Goal: Task Accomplishment & Management: Manage account settings

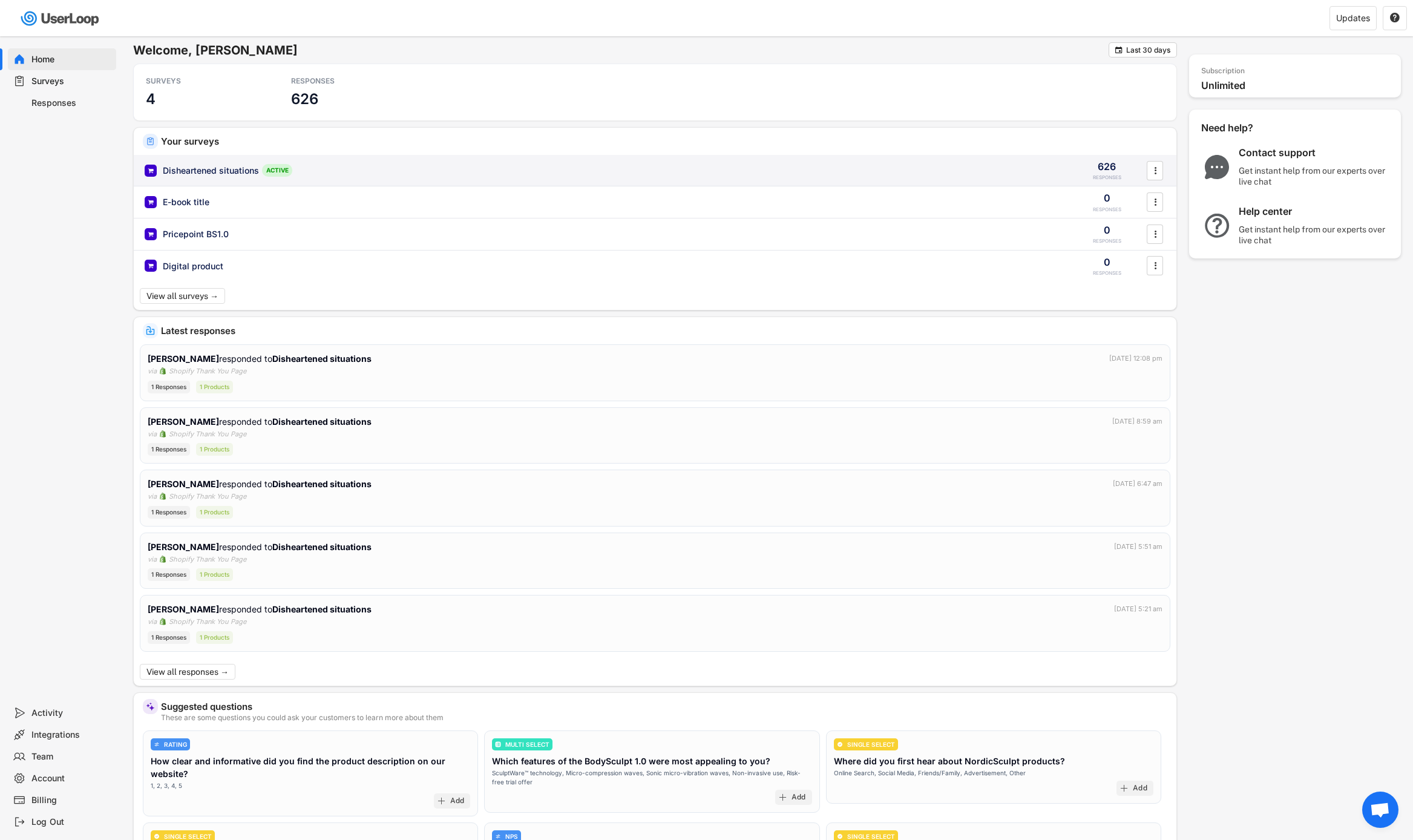
click at [455, 173] on div "Disheartened situations ACTIVE" at bounding box center [604, 170] width 919 height 13
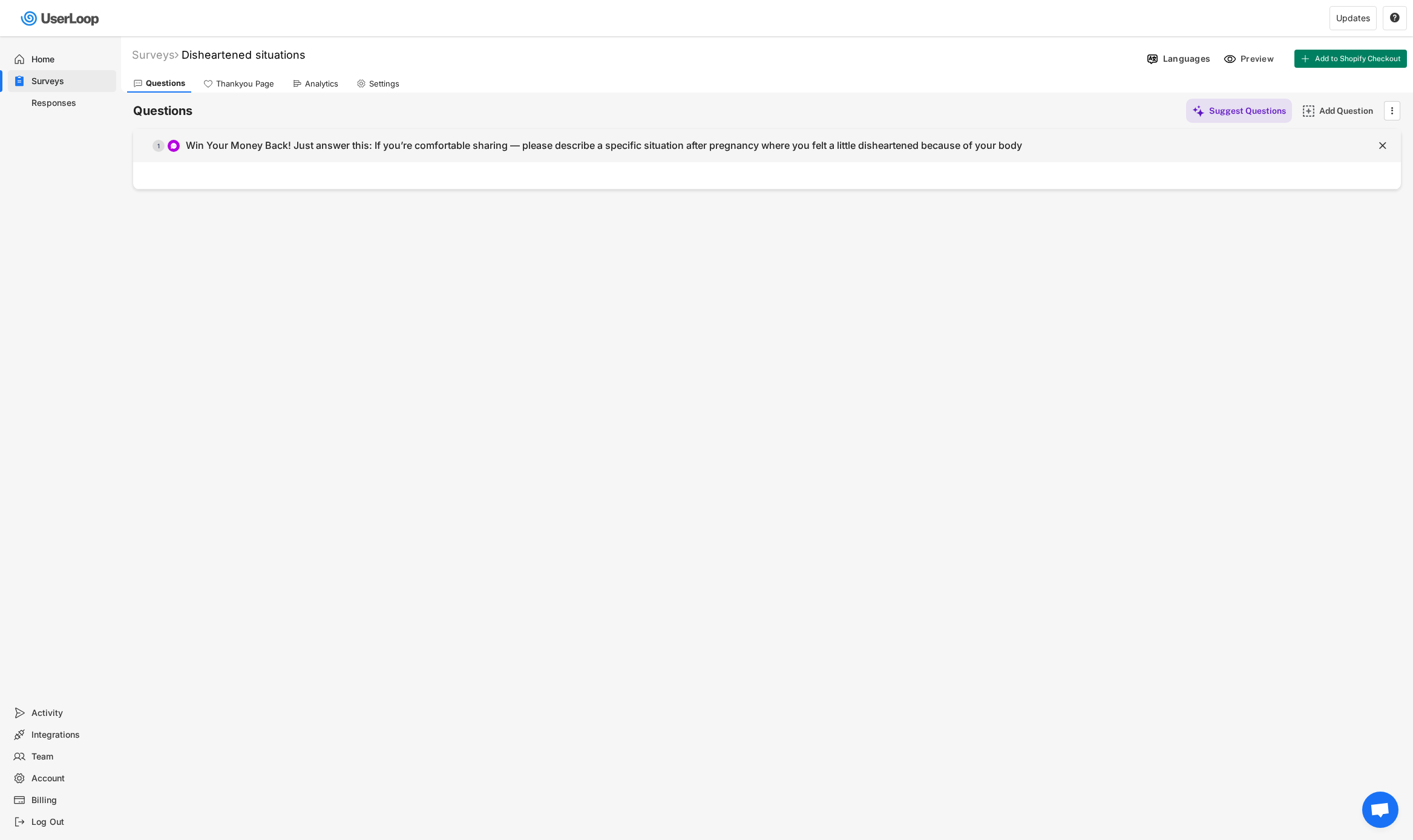
click at [502, 135] on div "  1 Win Your Money Back! Just answer this: If you’re comfortable sharing — pl…" at bounding box center [736, 146] width 1207 height 27
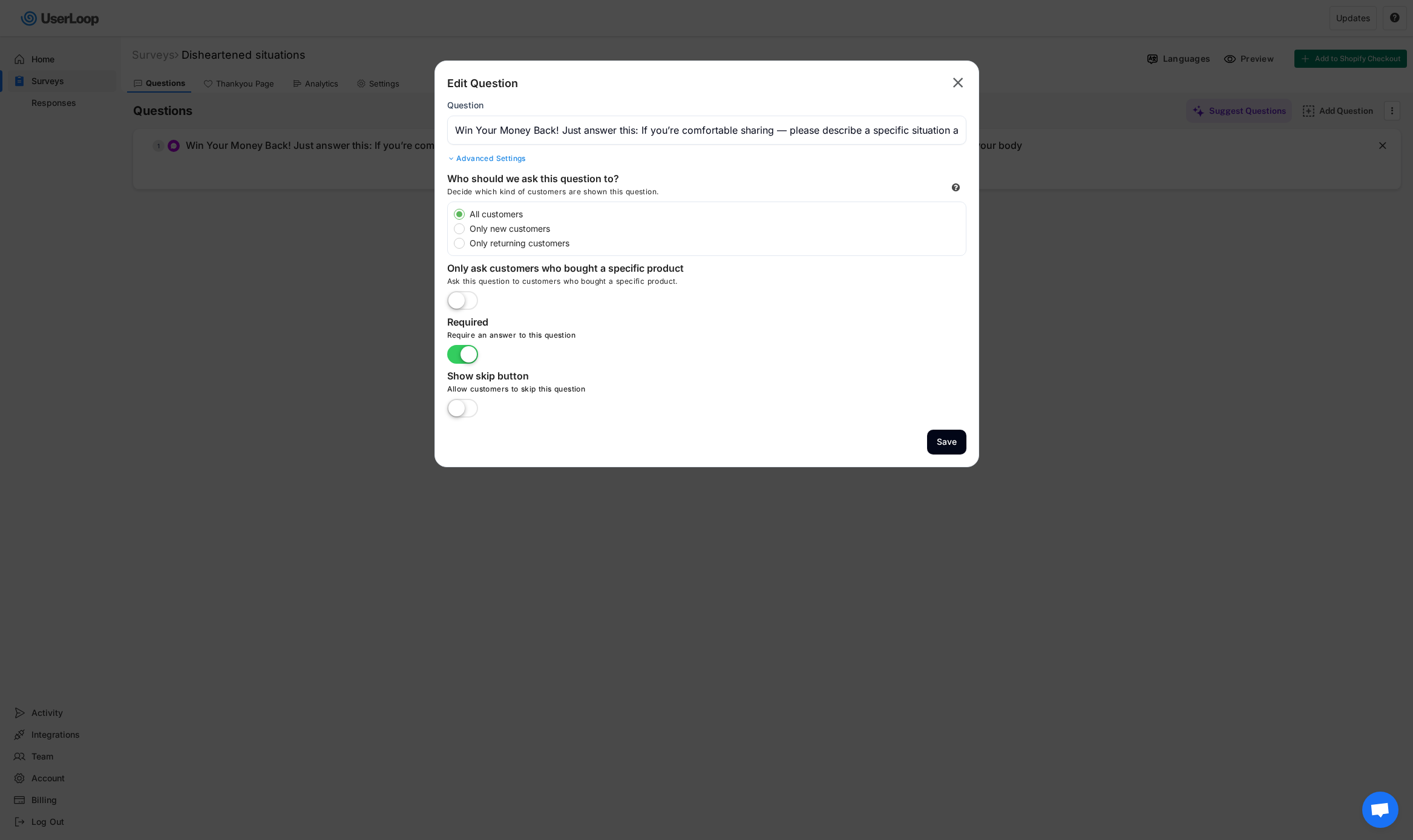
click at [956, 94] on div "Edit Question  Question Advanced Settings" at bounding box center [706, 119] width 519 height 94
click at [957, 84] on text "" at bounding box center [958, 82] width 10 height 17
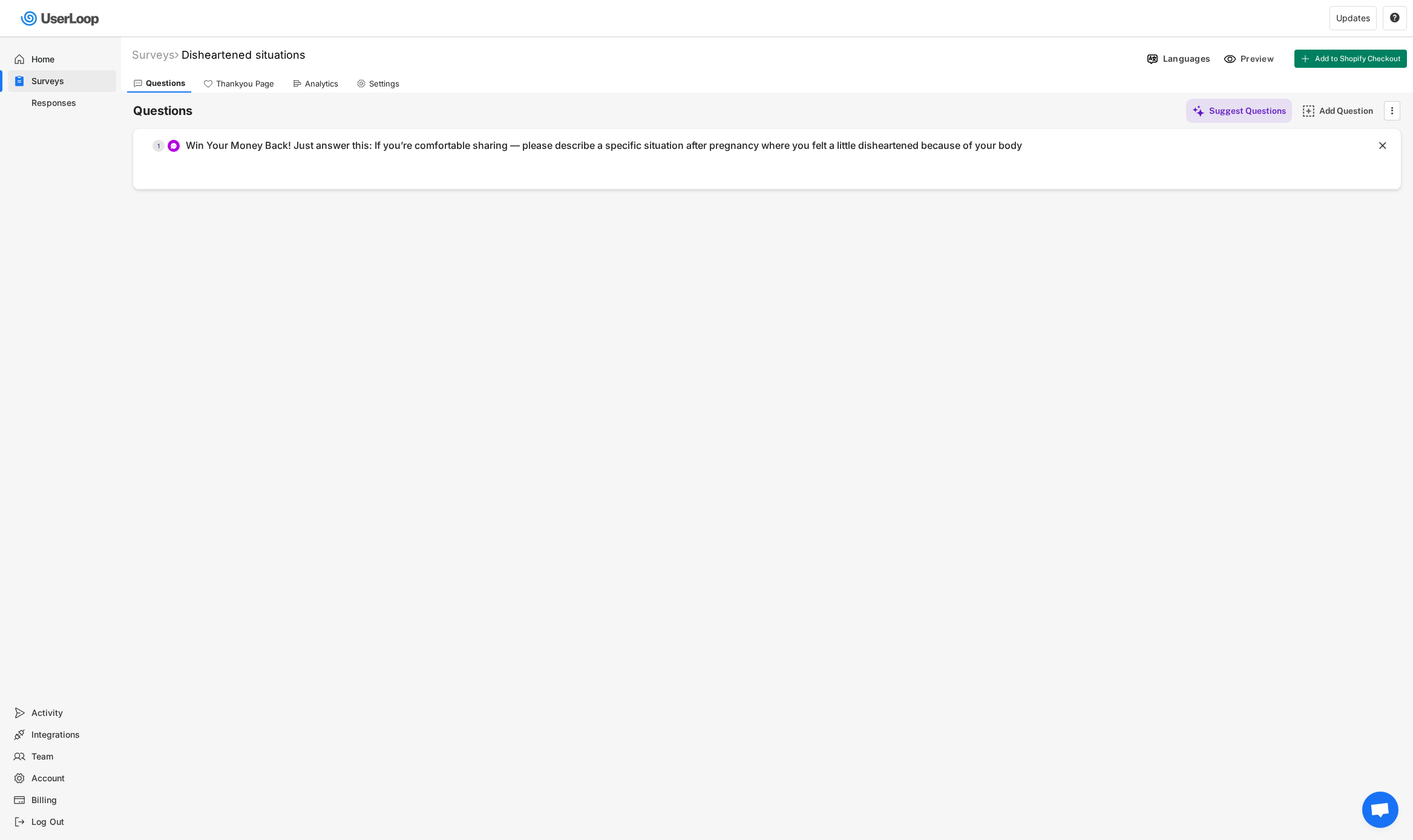
click at [73, 59] on div "Home" at bounding box center [71, 59] width 80 height 11
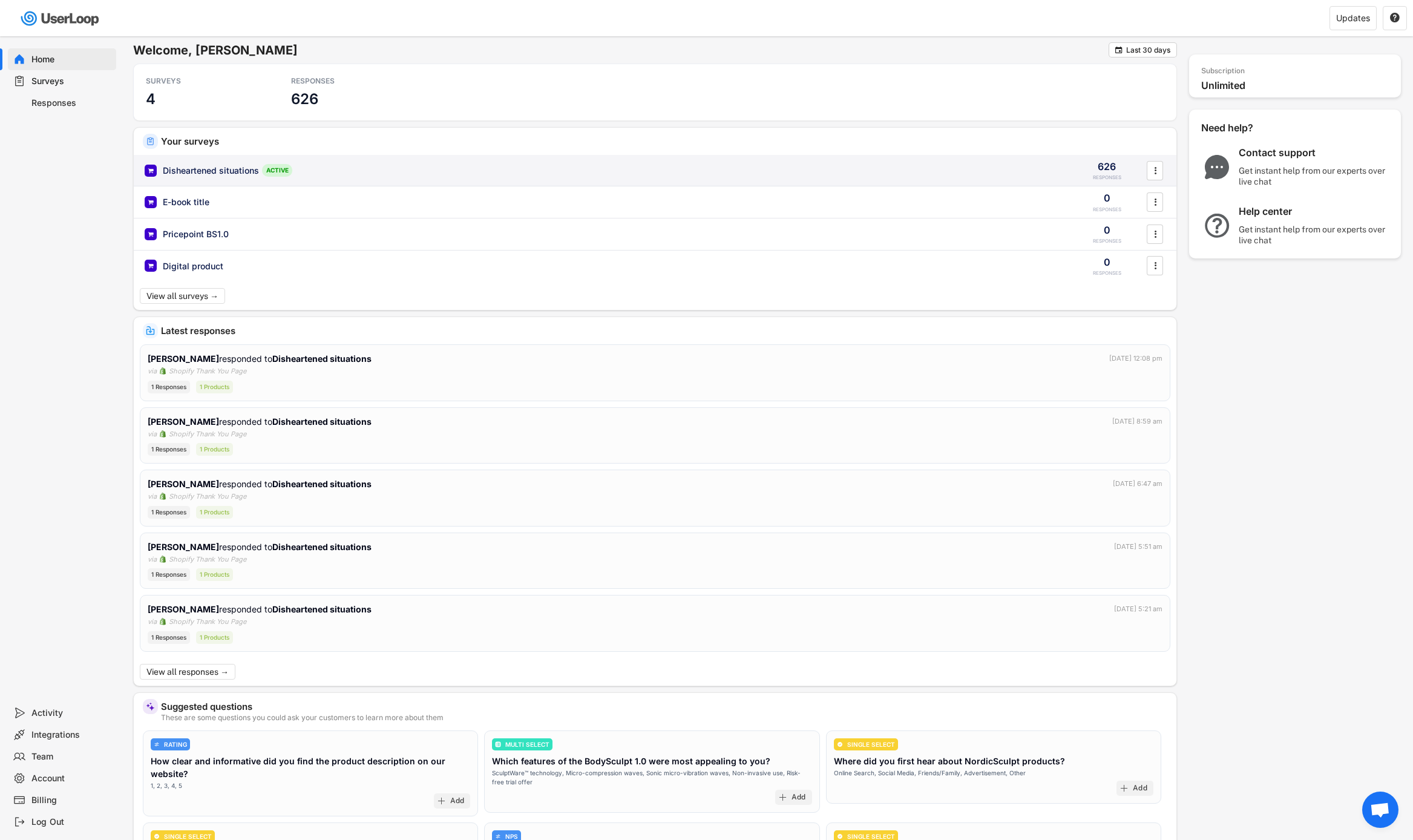
click at [498, 166] on div "Disheartened situations ACTIVE" at bounding box center [604, 170] width 919 height 13
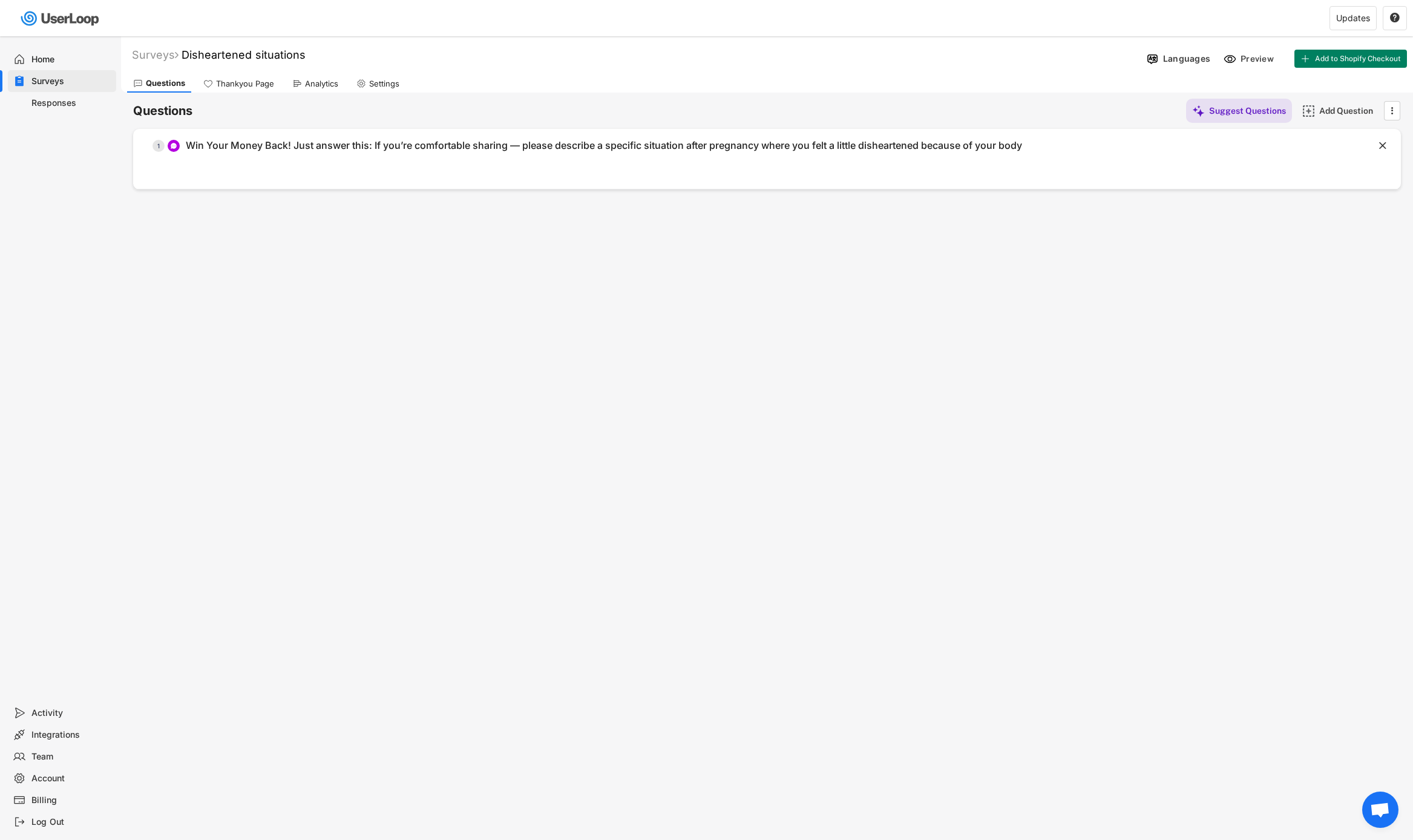
click at [82, 58] on div "Home" at bounding box center [71, 59] width 80 height 11
